Goal: Manage account settings

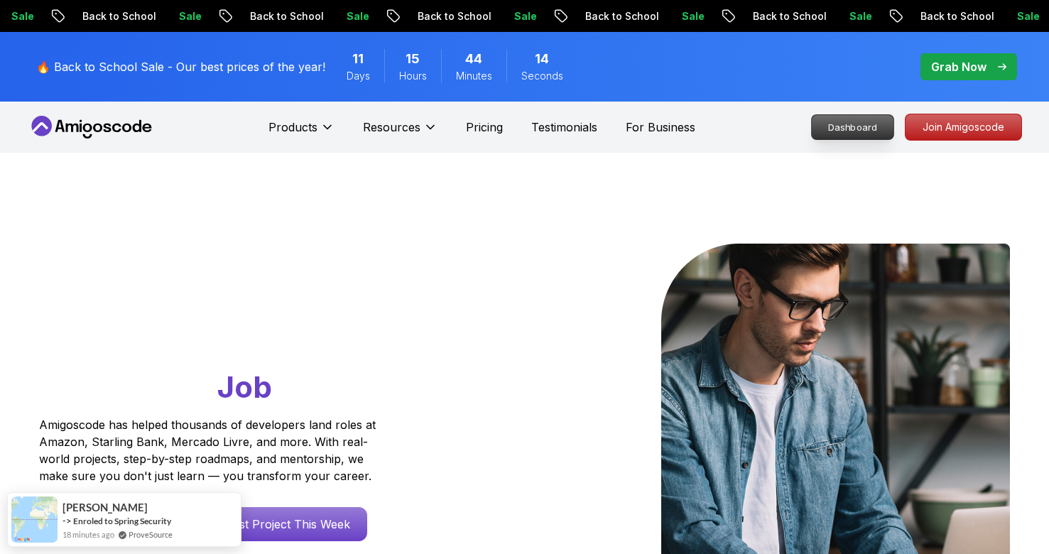
click at [855, 124] on p "Dashboard" at bounding box center [853, 127] width 82 height 24
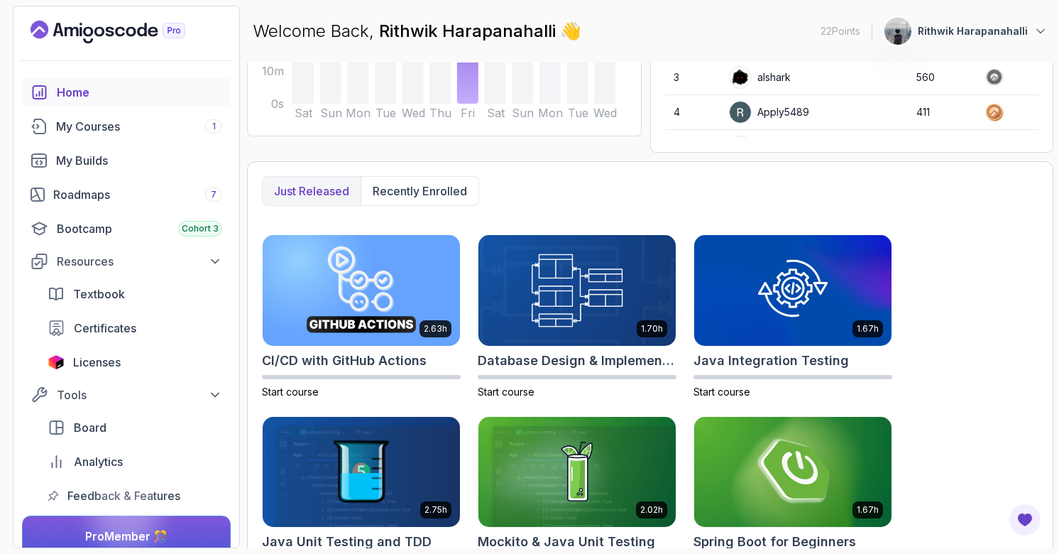
scroll to position [302, 0]
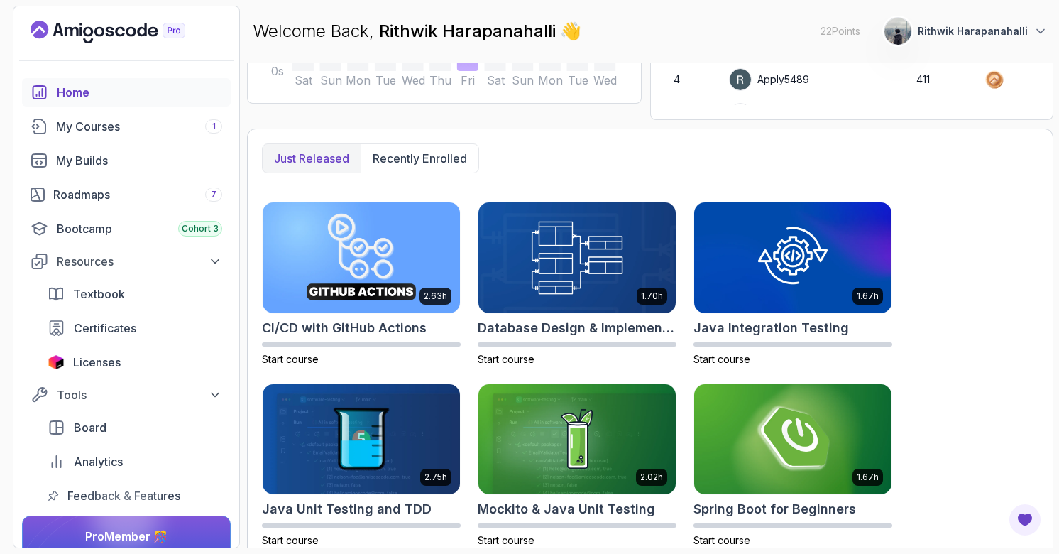
click at [1031, 33] on button "Rithwik Harapanahalli" at bounding box center [966, 31] width 164 height 28
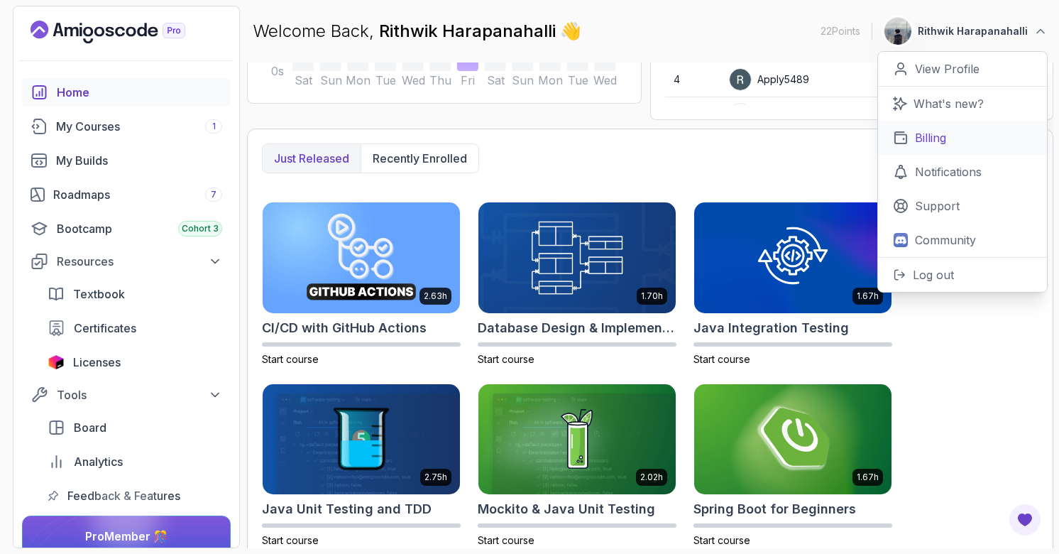
click at [988, 129] on link "Billing" at bounding box center [962, 138] width 169 height 34
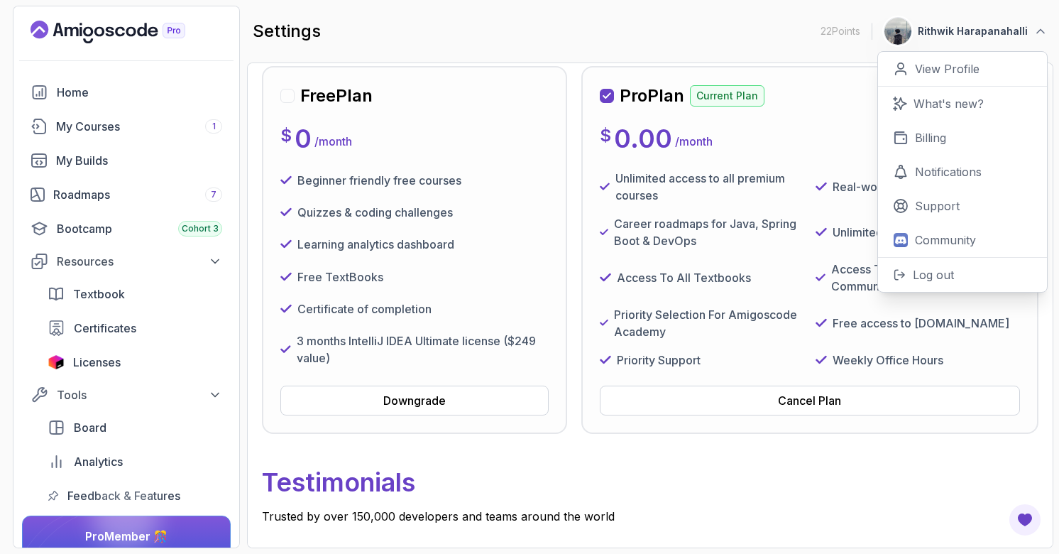
click at [583, 70] on div "Pro Plan Current Plan Next Payment: [DATE] $ 0.00 / month Unlimited access to a…" at bounding box center [810, 250] width 457 height 368
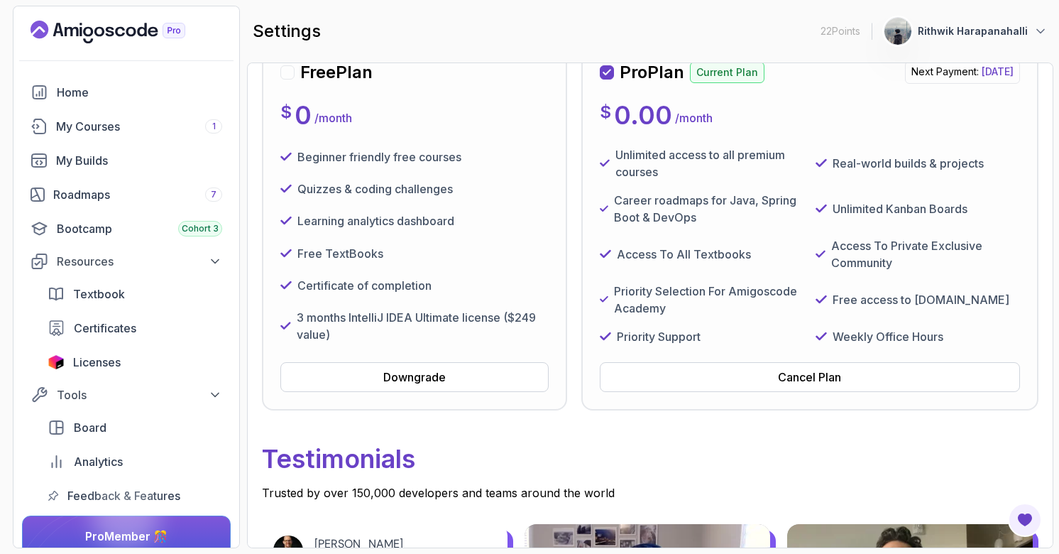
scroll to position [153, 0]
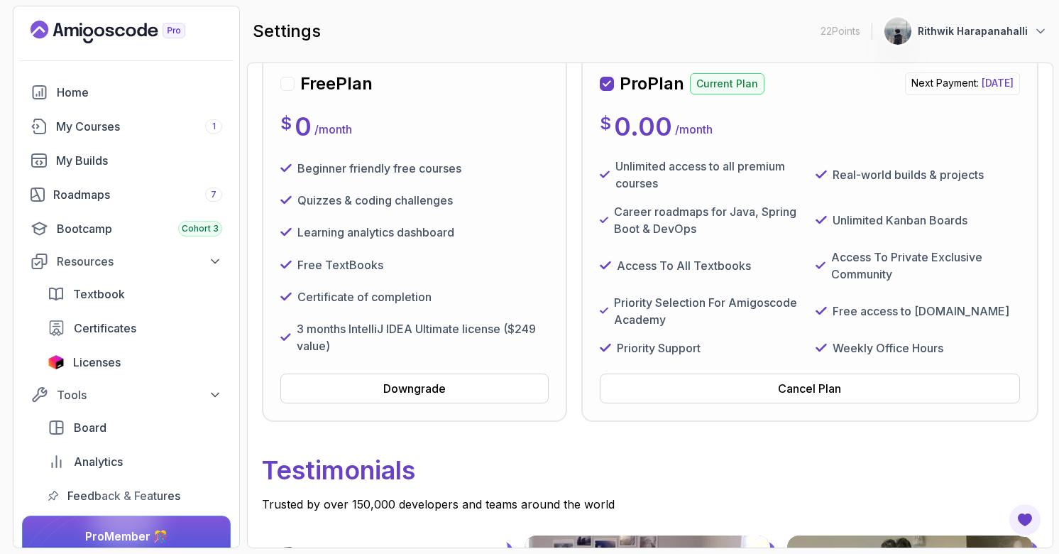
drag, startPoint x: 873, startPoint y: 86, endPoint x: 1013, endPoint y: 84, distance: 140.6
click at [1013, 84] on span "[DATE]" at bounding box center [998, 83] width 32 height 12
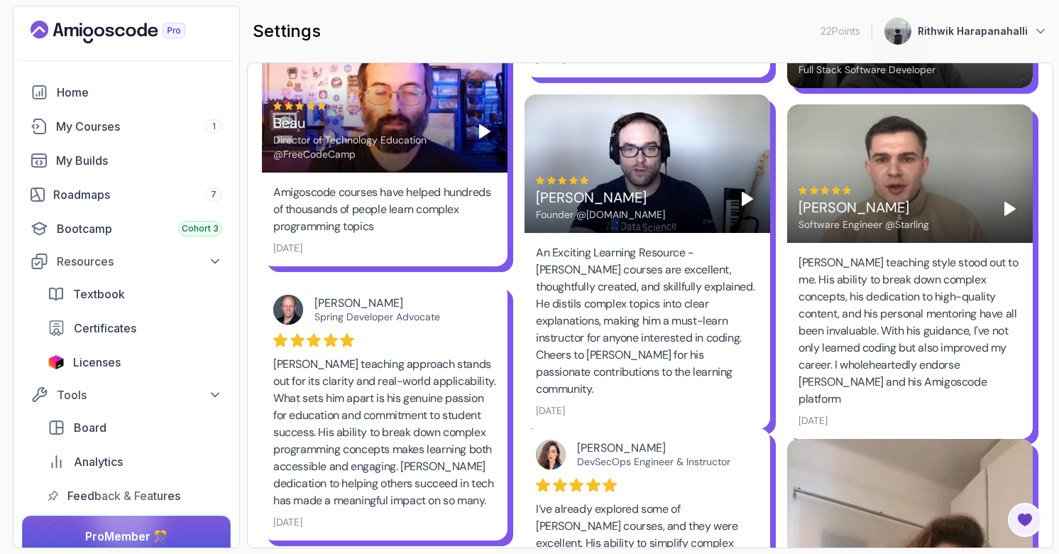
scroll to position [0, 0]
